Goal: Task Accomplishment & Management: Manage account settings

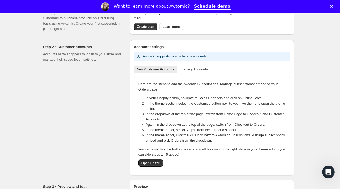
scroll to position [56, 0]
click at [333, 6] on polygon "Close" at bounding box center [331, 6] width 3 height 3
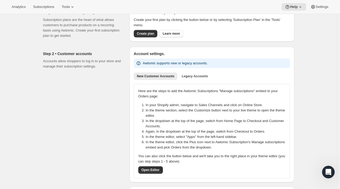
scroll to position [26, 0]
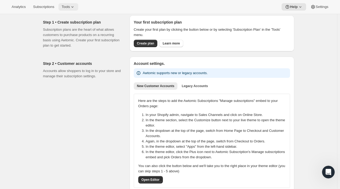
click at [66, 5] on span "Tools" at bounding box center [66, 7] width 8 height 4
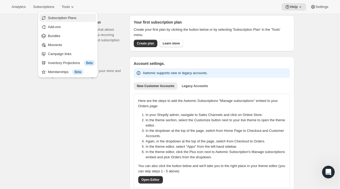
click at [67, 21] on button "Subscription Plans" at bounding box center [67, 17] width 57 height 8
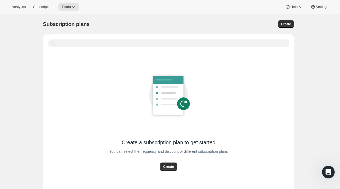
scroll to position [29, 0]
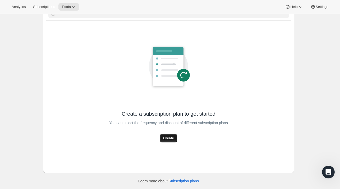
click at [167, 138] on span "Create" at bounding box center [168, 137] width 11 height 5
select select "WEEK"
select select "MONTH"
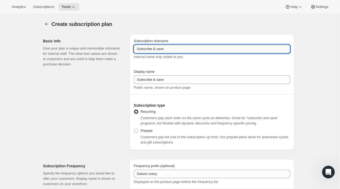
click at [154, 48] on input "Subscribe & save" at bounding box center [212, 49] width 156 height 8
type input "club billing"
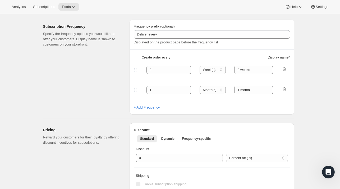
scroll to position [139, 0]
type input "Join the Club"
click at [284, 69] on icon "button" at bounding box center [284, 70] width 1 height 2
type input "1"
select select "MONTH"
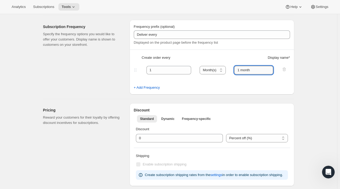
click at [250, 70] on input "1 month" at bounding box center [253, 70] width 39 height 8
click at [241, 70] on input "1 month" at bounding box center [253, 70] width 39 height 8
type input "3 month"
click at [304, 69] on div "Create subscription plan. This page is ready Create subscription plan Basic Inf…" at bounding box center [168, 174] width 337 height 599
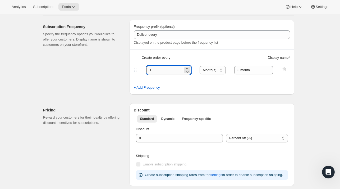
click at [160, 73] on input "1" at bounding box center [165, 70] width 37 height 8
type input "3"
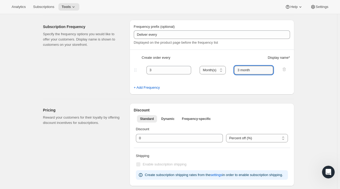
click at [243, 69] on input "3 month" at bounding box center [253, 70] width 39 height 8
type input "3 month"
click at [105, 79] on div "Subscription Frequency Specify the frequency options you would like to offer yo…" at bounding box center [84, 57] width 82 height 75
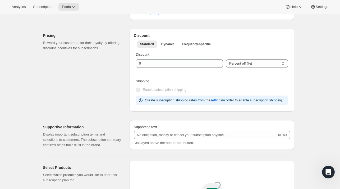
scroll to position [213, 0]
click at [105, 79] on div "Pricing Reward your customers for their loyalty by offering discount incentives…" at bounding box center [84, 70] width 82 height 83
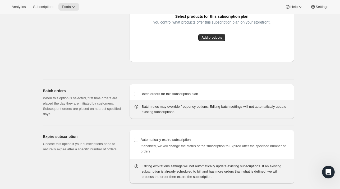
scroll to position [424, 0]
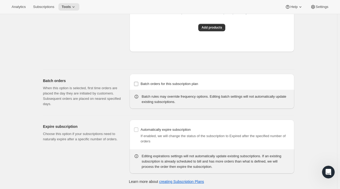
click at [138, 84] on input "Batch orders for this subscription plan" at bounding box center [136, 84] width 4 height 4
checkbox input "true"
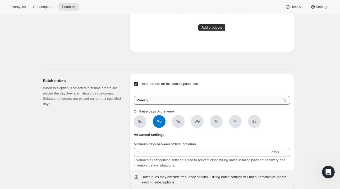
click at [158, 102] on select "Weekly Monthly Yearly" at bounding box center [212, 100] width 156 height 8
select select "YEARDAY"
click at [135, 96] on select "Weekly Monthly Yearly" at bounding box center [212, 100] width 156 height 8
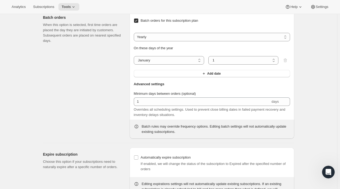
scroll to position [492, 0]
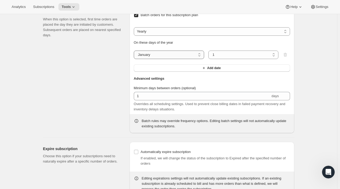
click at [188, 55] on select "January February March April May June July August September October November De…" at bounding box center [169, 55] width 70 height 8
select select "2"
click at [135, 51] on select "January February March April May June July August September October November De…" at bounding box center [169, 55] width 70 height 8
click at [185, 68] on button "Add date" at bounding box center [212, 67] width 156 height 7
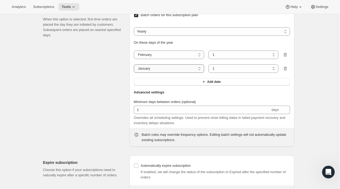
click at [185, 68] on select "January February March April May June July August September October November De…" at bounding box center [169, 68] width 70 height 8
select select "5"
click at [135, 64] on select "January February March April May June July August September October November De…" at bounding box center [169, 68] width 70 height 8
click at [211, 81] on span "Add date" at bounding box center [213, 82] width 13 height 4
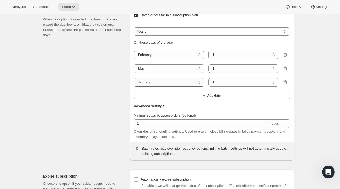
click at [173, 83] on select "January February March April May June July August September October November De…" at bounding box center [169, 82] width 70 height 8
select select "8"
click at [135, 78] on select "January February March April May June July August September October November De…" at bounding box center [169, 82] width 70 height 8
click at [206, 94] on icon "button" at bounding box center [203, 95] width 5 height 5
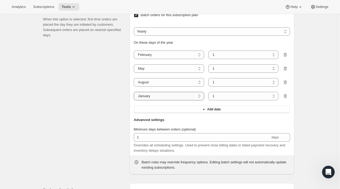
click at [177, 95] on select "January February March April May June July August September October November De…" at bounding box center [169, 96] width 70 height 8
select select "11"
click at [135, 92] on select "January February March April May June July August September October November De…" at bounding box center [169, 96] width 70 height 8
click at [101, 103] on div "Batch orders When this option is selected, first time orders are placed the day…" at bounding box center [84, 89] width 82 height 169
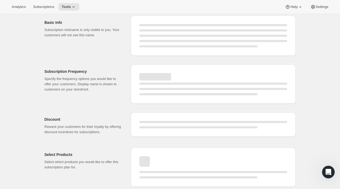
scroll to position [18, 0]
select select "WEEK"
select select "MONTH"
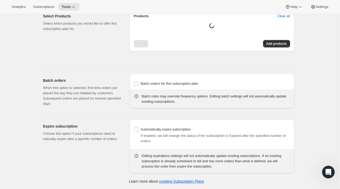
scroll to position [435, 0]
type input "club billing"
type input "Join the Club"
type input "3"
select select "MONTH"
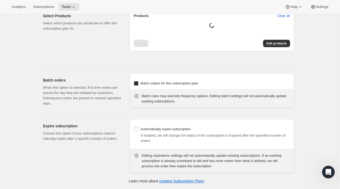
type input "3 month"
checkbox input "true"
select select "YEARDAY"
select select "2"
select select "5"
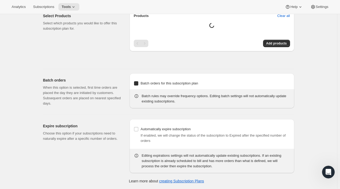
select select "8"
select select "11"
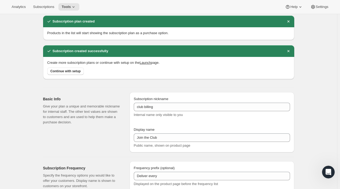
scroll to position [6, 0]
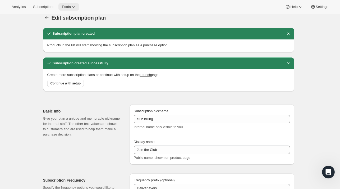
click at [71, 5] on icon at bounding box center [73, 6] width 5 height 5
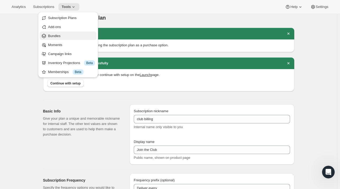
click at [67, 38] on span "Bundles" at bounding box center [71, 35] width 47 height 5
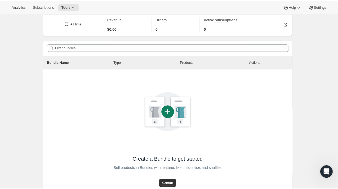
scroll to position [21, 0]
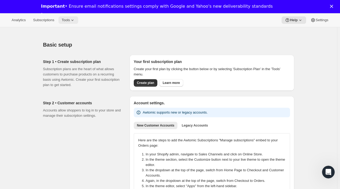
click at [69, 19] on span "Tools" at bounding box center [66, 20] width 8 height 4
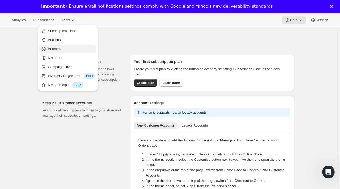
click at [57, 51] on span "Bundles" at bounding box center [71, 48] width 47 height 5
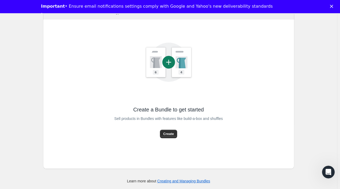
scroll to position [84, 0]
click at [171, 132] on span "Create" at bounding box center [168, 134] width 11 height 5
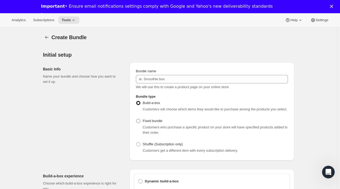
click at [139, 122] on span at bounding box center [138, 121] width 4 height 4
click at [137, 119] on input "Fixed bundle" at bounding box center [136, 119] width 0 height 0
radio input "true"
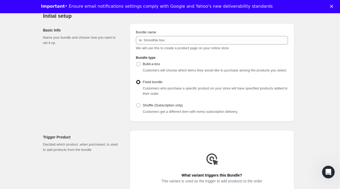
scroll to position [40, 0]
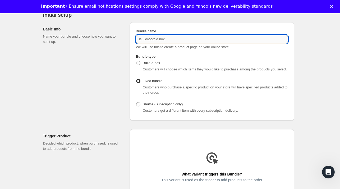
click at [155, 40] on input "Bundle name" at bounding box center [212, 39] width 152 height 8
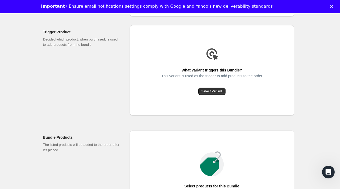
scroll to position [144, 0]
type input "TTW 3-Bottle"
click at [214, 91] on span "Select Variant" at bounding box center [212, 91] width 21 height 4
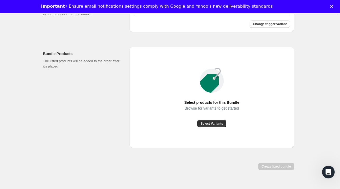
scroll to position [184, 0]
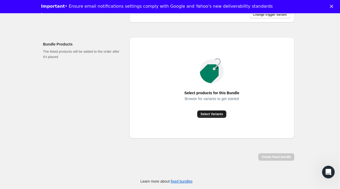
click at [206, 113] on span "Select Variants" at bounding box center [212, 114] width 22 height 4
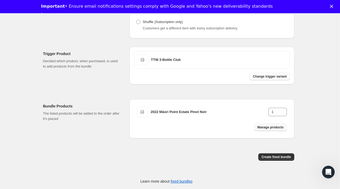
click at [270, 126] on span "Manage products" at bounding box center [270, 127] width 26 height 4
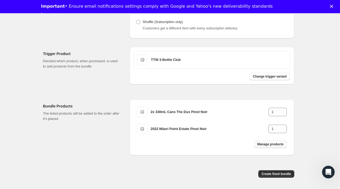
click at [265, 144] on span "Manage products" at bounding box center [270, 144] width 26 height 4
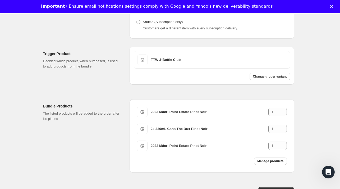
scroll to position [156, 0]
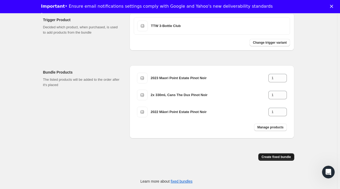
click at [284, 155] on span "Create fixed bundle" at bounding box center [276, 157] width 29 height 4
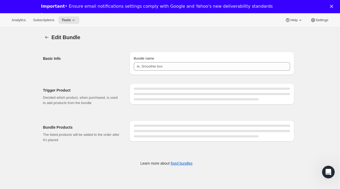
type input "TTW 3-Bottle"
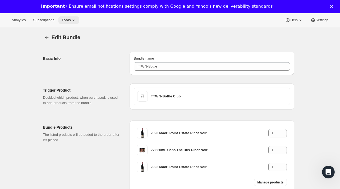
click at [68, 18] on span "Tools" at bounding box center [66, 20] width 9 height 4
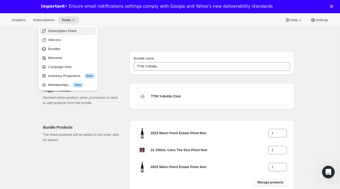
click at [68, 30] on span "Subscription Plans" at bounding box center [62, 31] width 29 height 4
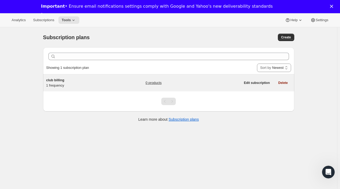
click at [54, 79] on span "club billing" at bounding box center [55, 80] width 18 height 4
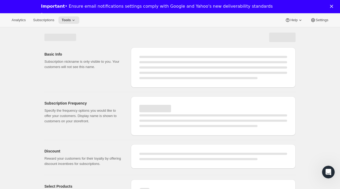
select select "WEEK"
select select "MONTH"
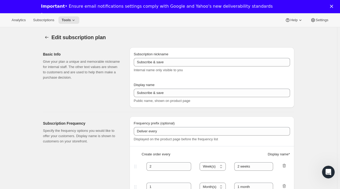
select select "YEARDAY"
select select "2"
select select "5"
select select "8"
select select "11"
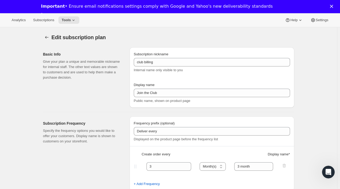
type input "club billing"
type input "Join the Club"
type input "3"
select select "MONTH"
type input "3 month"
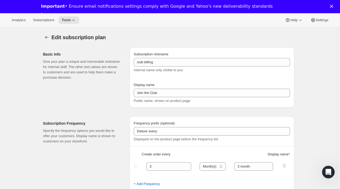
checkbox input "true"
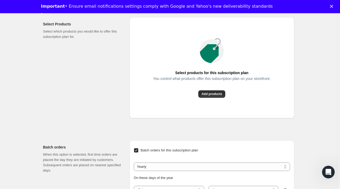
scroll to position [316, 0]
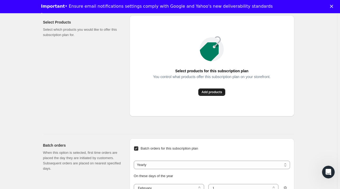
click at [218, 91] on span "Add products" at bounding box center [212, 92] width 21 height 4
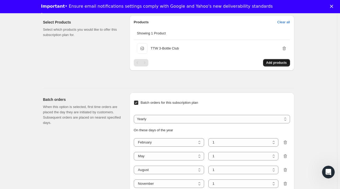
click at [276, 64] on span "Add products" at bounding box center [276, 63] width 21 height 4
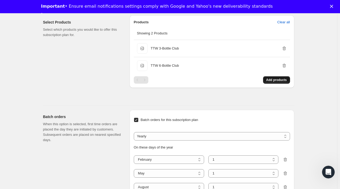
click at [277, 79] on span "Add products" at bounding box center [276, 80] width 21 height 4
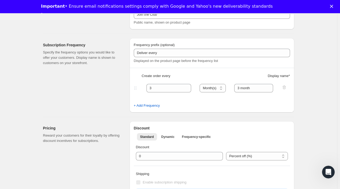
scroll to position [0, 0]
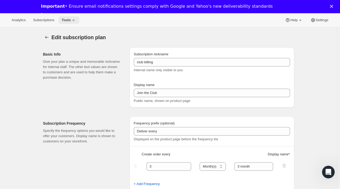
click at [65, 17] on button "Tools" at bounding box center [68, 19] width 21 height 7
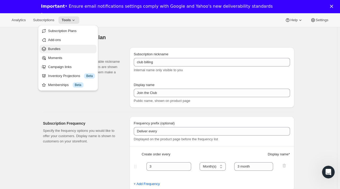
click at [60, 49] on span "Bundles" at bounding box center [71, 48] width 47 height 5
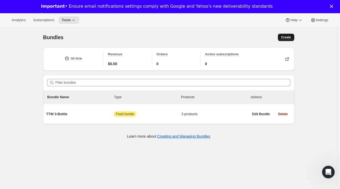
click at [289, 35] on button "Create" at bounding box center [286, 37] width 16 height 7
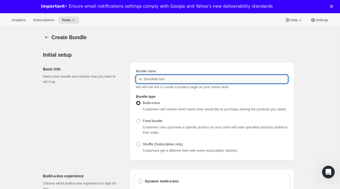
click at [277, 81] on input "Bundle name" at bounding box center [212, 79] width 152 height 8
type input "Member's Choice"
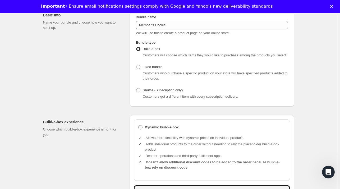
scroll to position [56, 0]
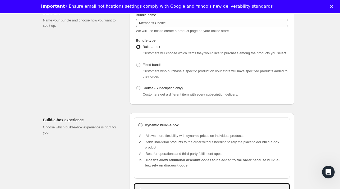
click at [142, 125] on span at bounding box center [140, 125] width 4 height 4
click at [139, 123] on input "Dynamic build-a-box" at bounding box center [138, 123] width 0 height 0
radio input "true"
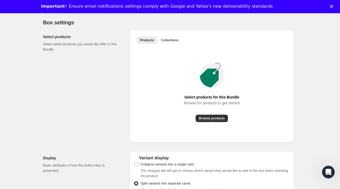
scroll to position [285, 0]
click at [209, 118] on span "Browse products" at bounding box center [212, 119] width 26 height 4
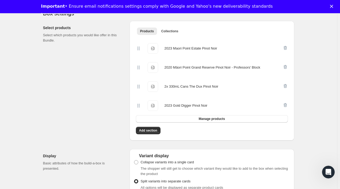
scroll to position [296, 0]
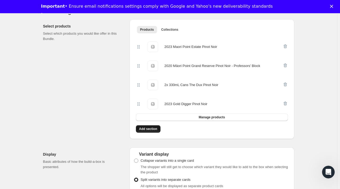
click at [147, 129] on span "Add section" at bounding box center [148, 129] width 18 height 4
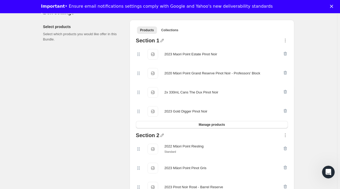
scroll to position [293, 0]
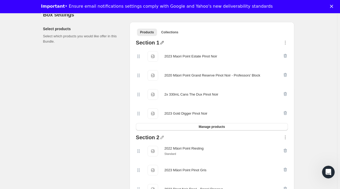
click at [161, 43] on icon "button" at bounding box center [162, 42] width 5 height 5
click at [149, 49] on input "text" at bounding box center [164, 52] width 51 height 8
type input "Red Wines"
click at [161, 136] on icon "button" at bounding box center [162, 137] width 5 height 5
click at [162, 41] on icon "button" at bounding box center [161, 42] width 3 height 3
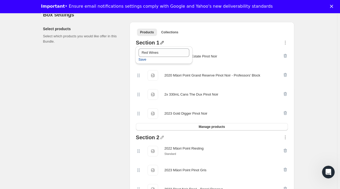
click at [139, 61] on span "Save" at bounding box center [143, 59] width 8 height 5
click at [162, 135] on icon "button" at bounding box center [162, 137] width 5 height 5
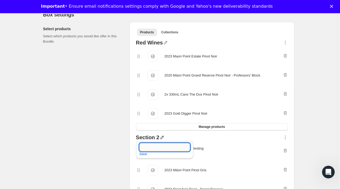
click at [149, 148] on input "text" at bounding box center [164, 147] width 51 height 8
type input "White/ Rose"
click at [143, 154] on span "Save" at bounding box center [143, 153] width 8 height 5
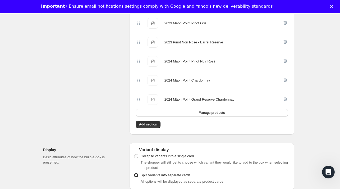
scroll to position [441, 0]
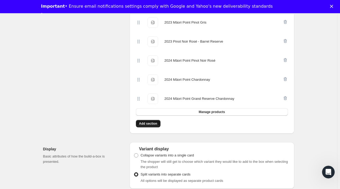
click at [154, 124] on span "Add section" at bounding box center [148, 123] width 18 height 4
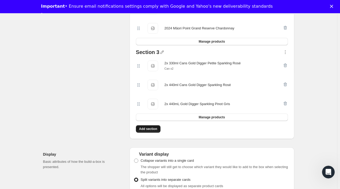
scroll to position [518, 0]
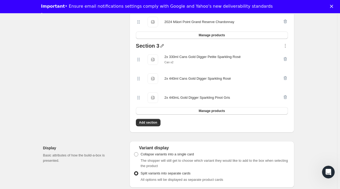
click at [162, 45] on icon "button" at bounding box center [162, 45] width 5 height 5
click at [147, 57] on input "text" at bounding box center [164, 55] width 51 height 8
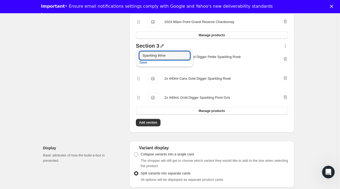
type input "Sparkling Wine"
click at [141, 62] on span "Save" at bounding box center [143, 62] width 8 height 5
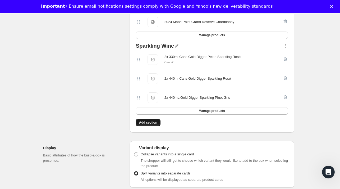
click at [151, 123] on span "Add section" at bounding box center [148, 122] width 18 height 4
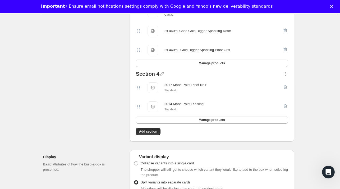
scroll to position [566, 0]
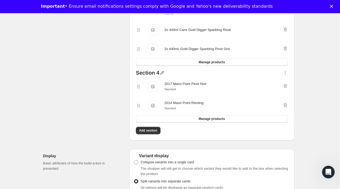
click at [160, 72] on icon "button" at bounding box center [162, 72] width 5 height 5
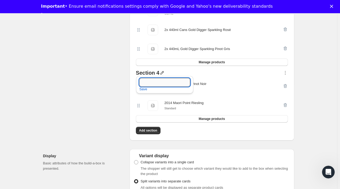
click at [156, 82] on input "text" at bounding box center [164, 82] width 51 height 8
type input "Library Wines"
click at [143, 90] on span "Save" at bounding box center [143, 89] width 8 height 5
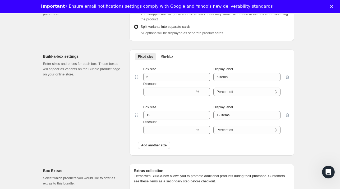
scroll to position [721, 0]
click at [162, 145] on span "Add another size" at bounding box center [154, 145] width 26 height 4
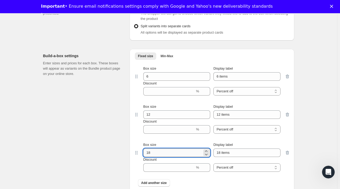
click at [147, 153] on input "18" at bounding box center [172, 152] width 59 height 8
type input "3"
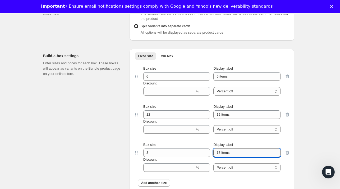
click at [239, 154] on input "18 items" at bounding box center [247, 152] width 67 height 8
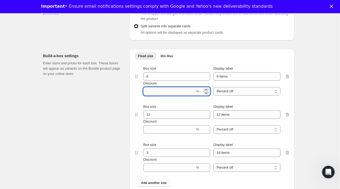
click at [169, 90] on input "Discount" at bounding box center [169, 91] width 52 height 8
type input "16"
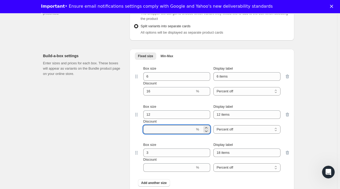
click at [156, 128] on input "Discount" at bounding box center [169, 129] width 52 height 8
type input "20"
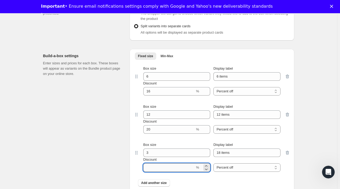
click at [155, 165] on input "Discount" at bounding box center [169, 167] width 52 height 8
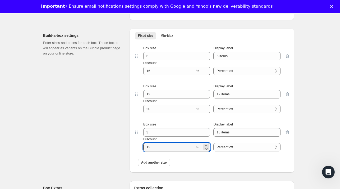
scroll to position [745, 0]
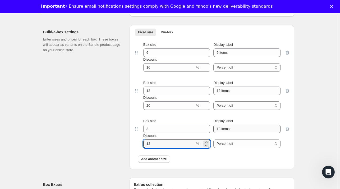
type input "12"
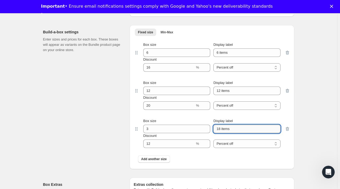
click at [265, 127] on input "18 items" at bounding box center [247, 129] width 67 height 8
type input "1"
type input "3 Bottles"
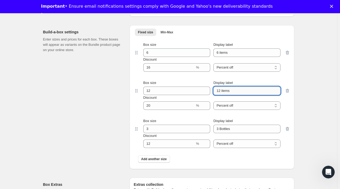
click at [244, 88] on input "12 items" at bounding box center [247, 91] width 67 height 8
type input "12 Bottles"
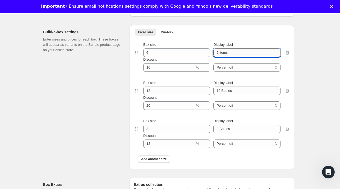
click at [245, 54] on input "6 items" at bounding box center [247, 52] width 67 height 8
click at [138, 129] on icon at bounding box center [136, 128] width 5 height 5
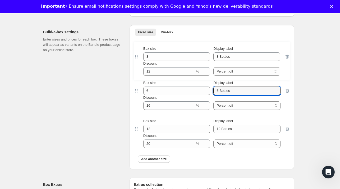
drag, startPoint x: 138, startPoint y: 129, endPoint x: 135, endPoint y: 55, distance: 73.6
click at [135, 55] on div "Box size 6 Display label 6 Bottles Discount % Percent off Amount off Percent of…" at bounding box center [212, 102] width 156 height 128
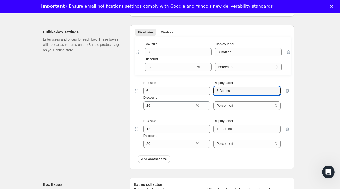
type input "6 Bottles"
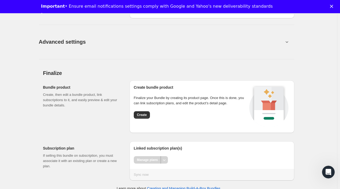
scroll to position [948, 0]
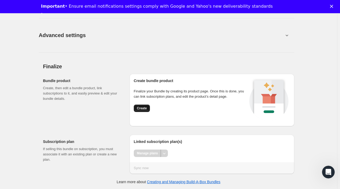
click at [140, 107] on span "Create" at bounding box center [142, 108] width 10 height 4
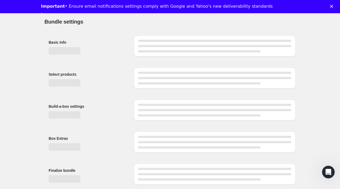
scroll to position [15, 0]
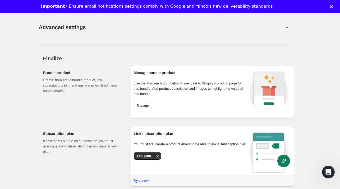
scroll to position [798, 0]
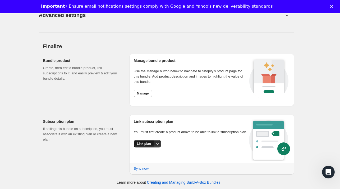
click at [146, 144] on span "Link plan" at bounding box center [144, 144] width 14 height 4
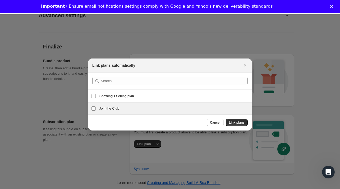
click at [93, 109] on input "Join the Club" at bounding box center [94, 108] width 4 height 4
checkbox input "true"
click at [233, 125] on button "Link plans" at bounding box center [237, 122] width 22 height 7
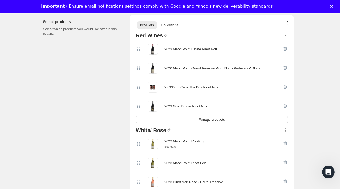
scroll to position [0, 0]
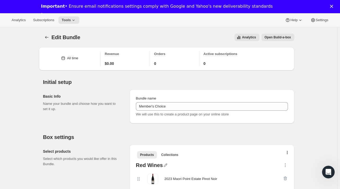
click at [333, 7] on polygon "Close" at bounding box center [331, 6] width 3 height 3
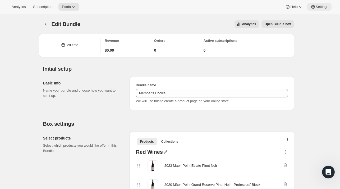
click at [322, 8] on span "Settings" at bounding box center [322, 7] width 13 height 4
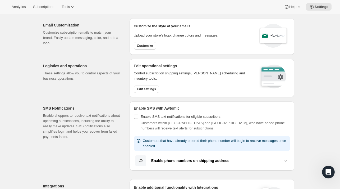
scroll to position [19, 0]
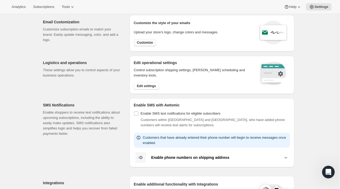
click at [142, 43] on span "Customize" at bounding box center [145, 42] width 16 height 4
select select "subscriptionMessage"
select select "5"
select select "15"
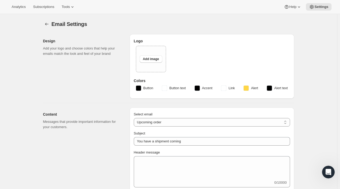
type input "Maori Point Wines"
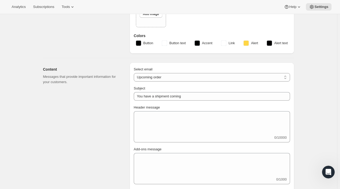
scroll to position [46, 0]
click at [283, 79] on select "New subscription Upcoming order Failed payment Delayed subscription (inventory …" at bounding box center [212, 77] width 156 height 8
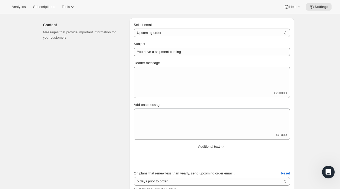
scroll to position [87, 0]
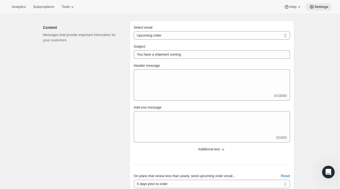
click at [316, 8] on span "Settings" at bounding box center [322, 7] width 14 height 4
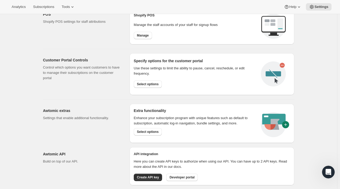
scroll to position [234, 0]
click at [147, 83] on span "Select options" at bounding box center [148, 84] width 22 height 4
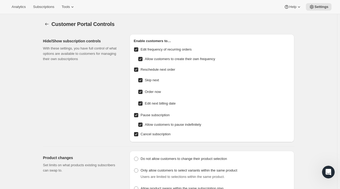
click at [142, 103] on input "Edit next billing date" at bounding box center [140, 103] width 4 height 4
checkbox input "false"
click at [138, 50] on input "Edit frequency of recurring orders" at bounding box center [136, 49] width 4 height 4
checkbox input "false"
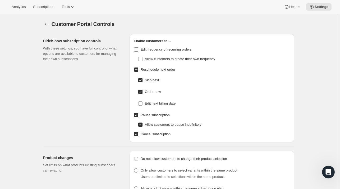
checkbox input "false"
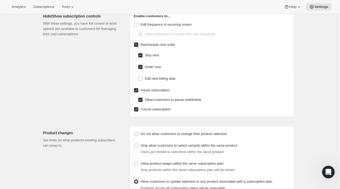
scroll to position [27, 0]
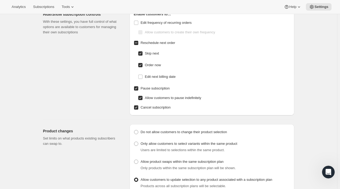
click at [140, 65] on input "Order now" at bounding box center [140, 65] width 4 height 4
checkbox input "false"
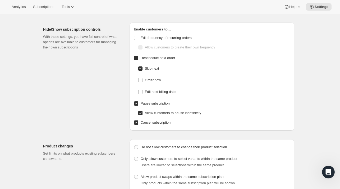
scroll to position [12, 0]
click at [137, 103] on input "Pause subscription" at bounding box center [136, 103] width 4 height 4
checkbox input "false"
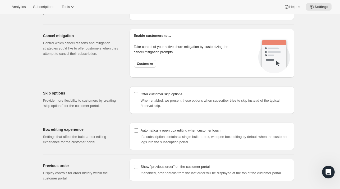
scroll to position [395, 0]
click at [151, 64] on span "Customize" at bounding box center [145, 64] width 16 height 4
click at [149, 66] on button "Customize" at bounding box center [145, 63] width 22 height 7
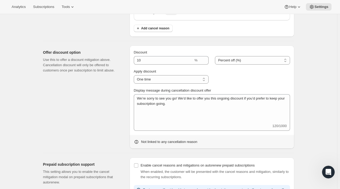
scroll to position [215, 0]
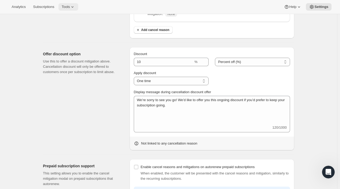
click at [66, 9] on button "Tools" at bounding box center [68, 6] width 20 height 7
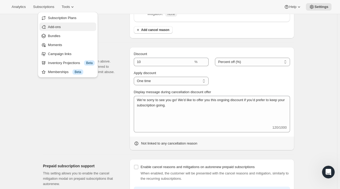
click at [65, 25] on span "Add-ons" at bounding box center [71, 26] width 47 height 5
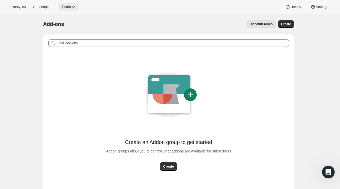
click at [64, 8] on span "Tools" at bounding box center [66, 7] width 9 height 4
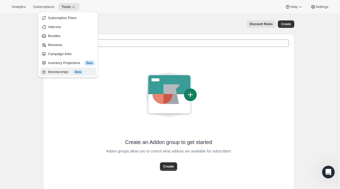
click at [59, 75] on button "Memberships Info Beta" at bounding box center [68, 71] width 57 height 8
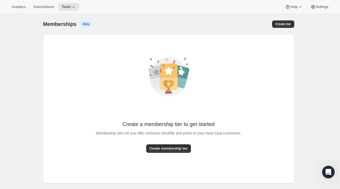
scroll to position [14, 0]
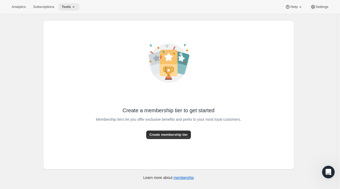
click at [67, 5] on span "Tools" at bounding box center [66, 7] width 9 height 4
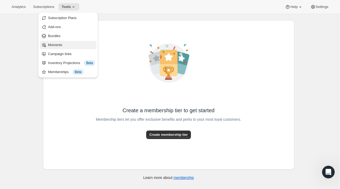
click at [57, 44] on span "Moments" at bounding box center [55, 45] width 14 height 4
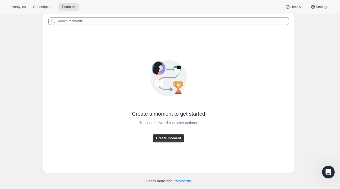
scroll to position [22, 0]
